Goal: Navigation & Orientation: Find specific page/section

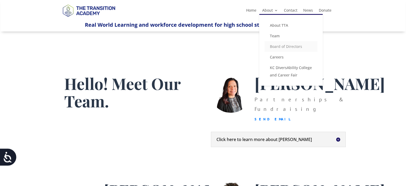
click at [286, 48] on link "Board of Directors" at bounding box center [290, 46] width 53 height 11
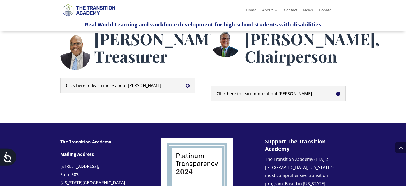
scroll to position [301, 0]
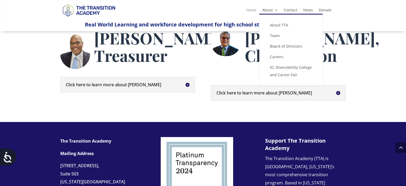
click at [246, 12] on link "Home" at bounding box center [251, 11] width 10 height 6
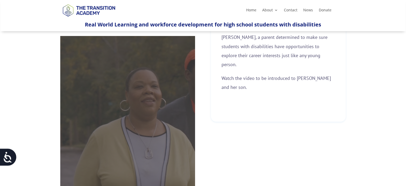
scroll to position [208, 0]
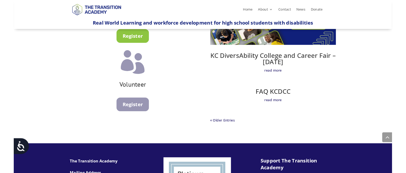
scroll to position [440, 0]
